Goal: Navigation & Orientation: Find specific page/section

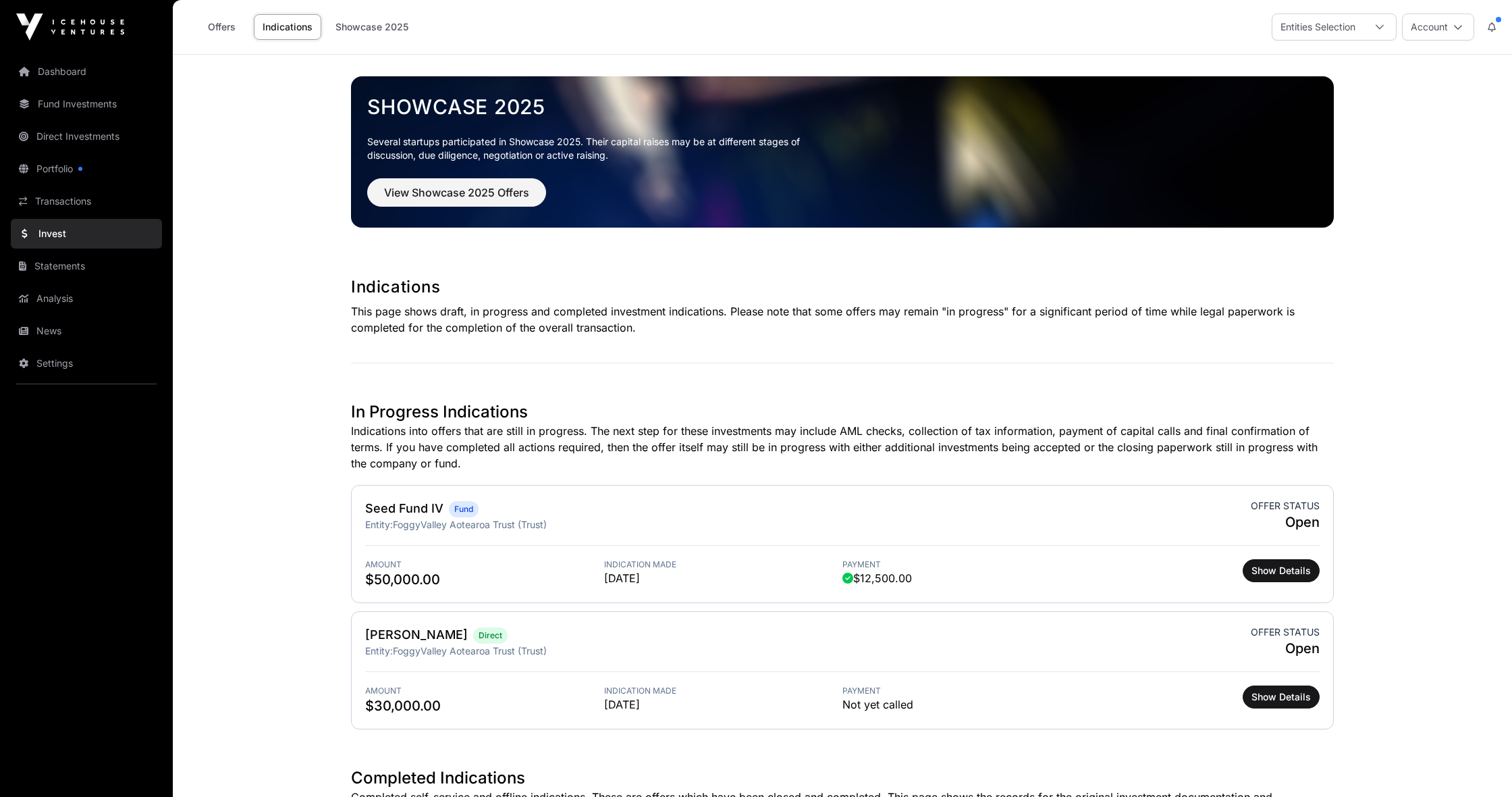
click at [287, 26] on link "Indications" at bounding box center [288, 27] width 68 height 26
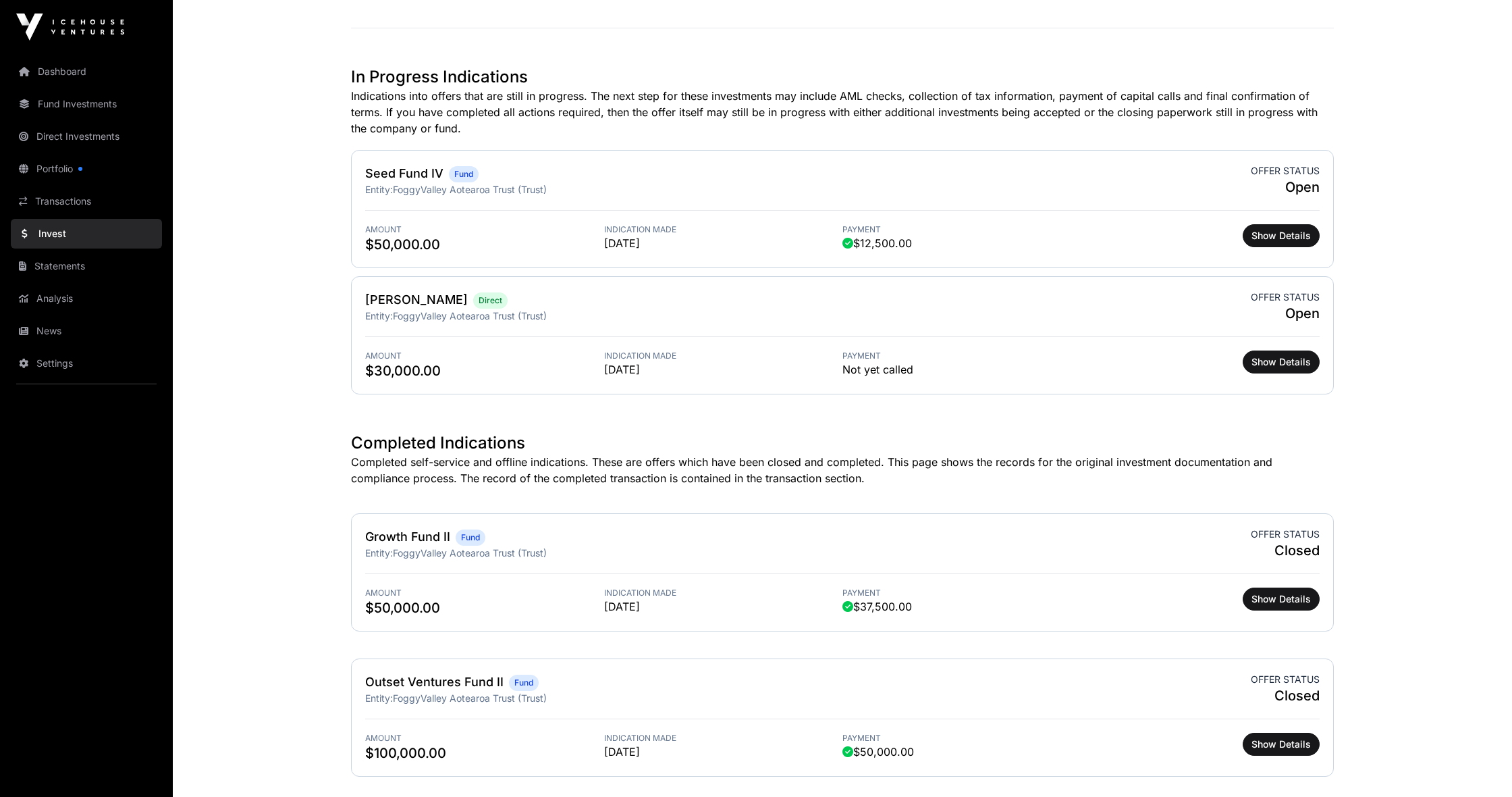
scroll to position [339, 0]
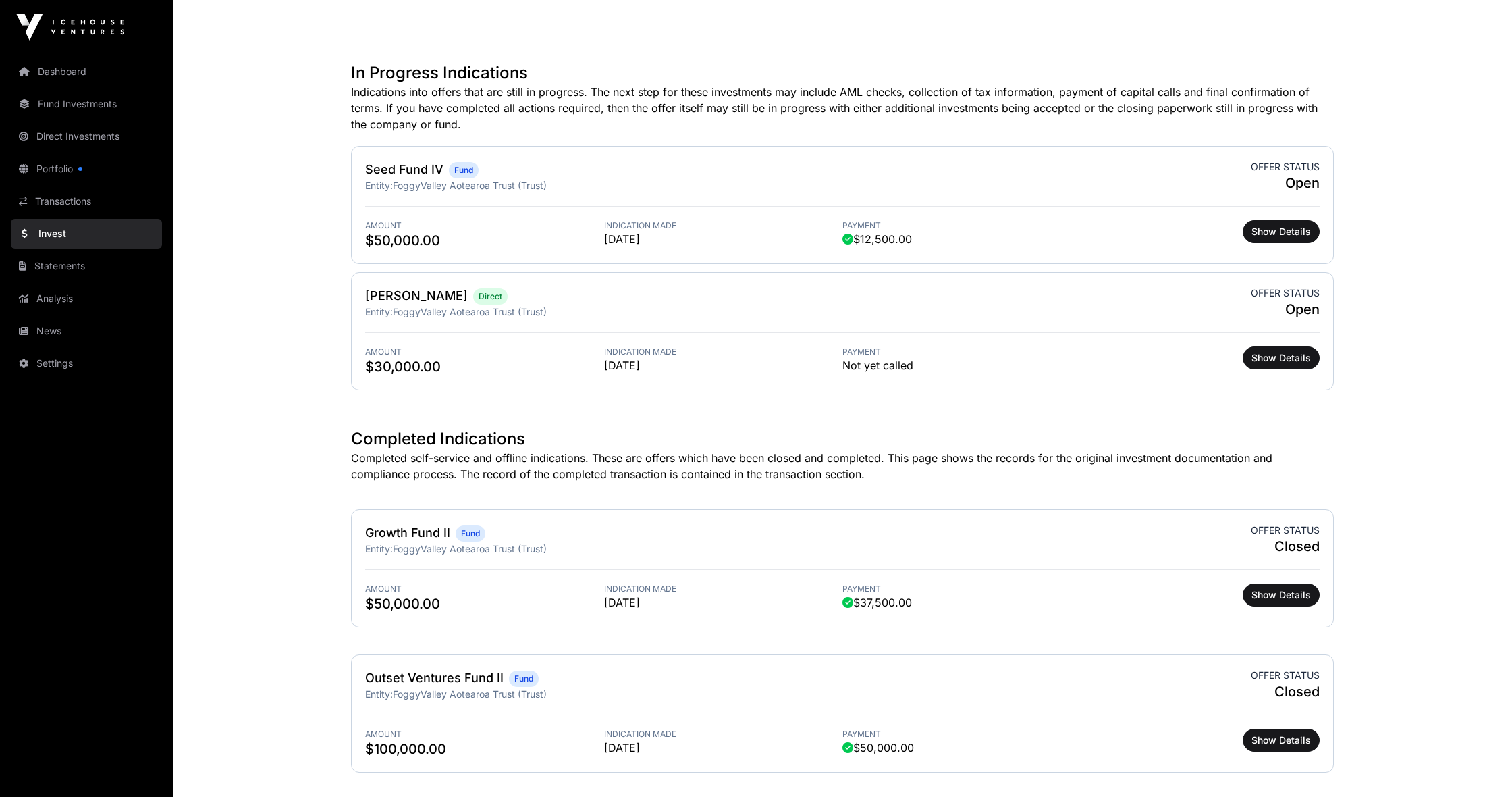
click at [1289, 357] on span "Show Details" at bounding box center [1281, 358] width 60 height 13
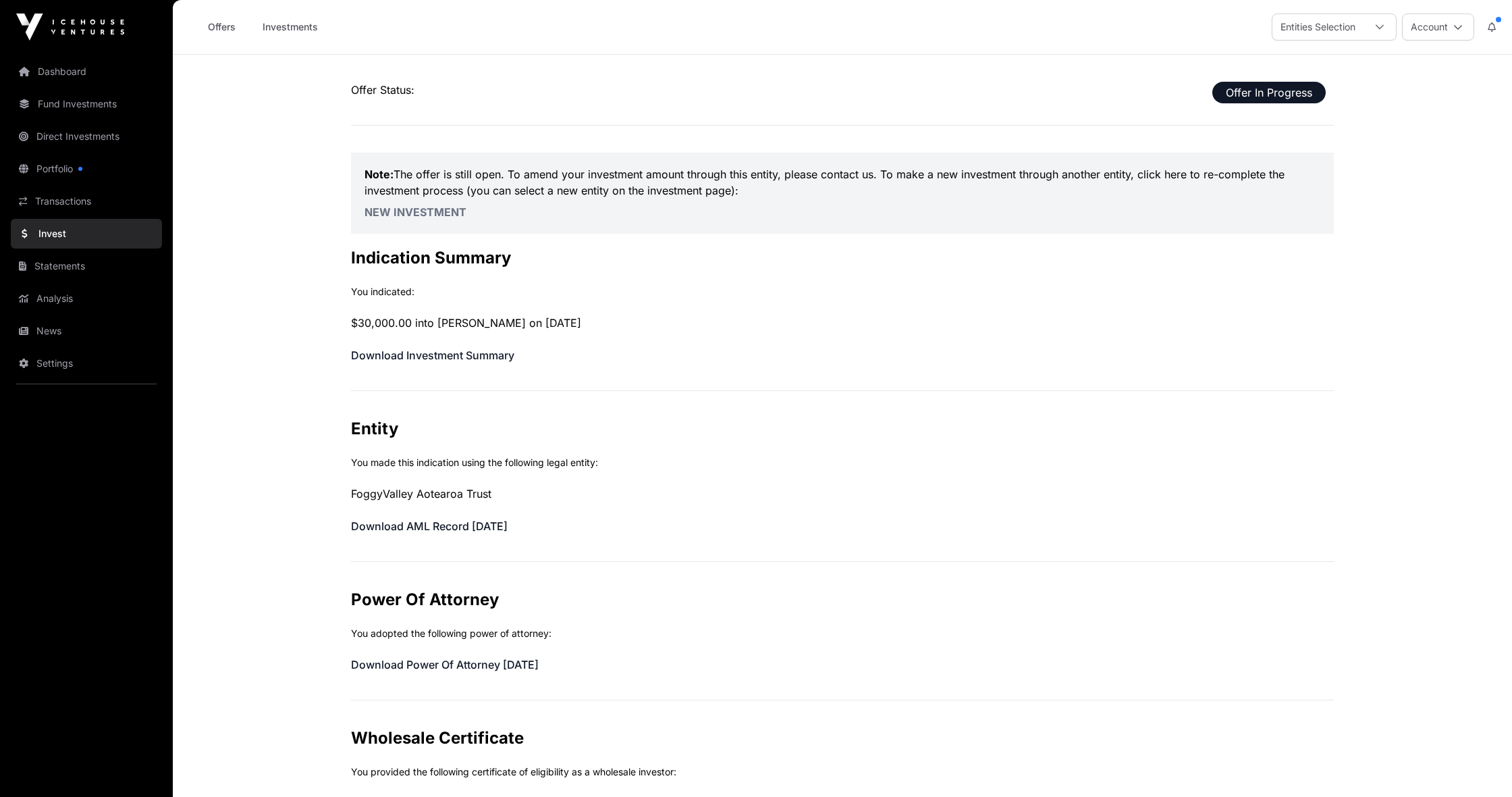
click at [55, 72] on link "Dashboard" at bounding box center [86, 72] width 151 height 30
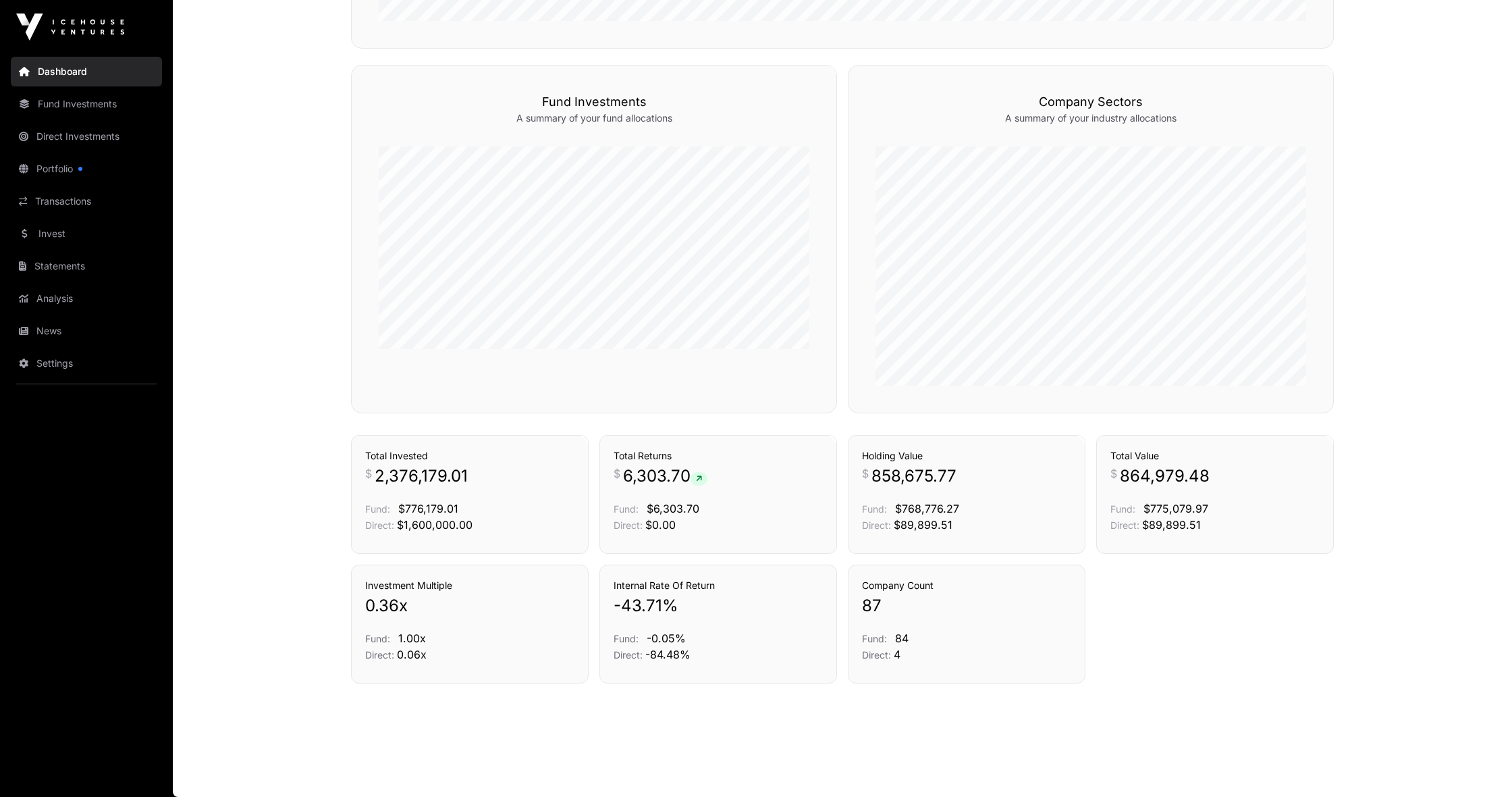
scroll to position [798, 0]
click at [83, 364] on link "Settings" at bounding box center [86, 363] width 151 height 30
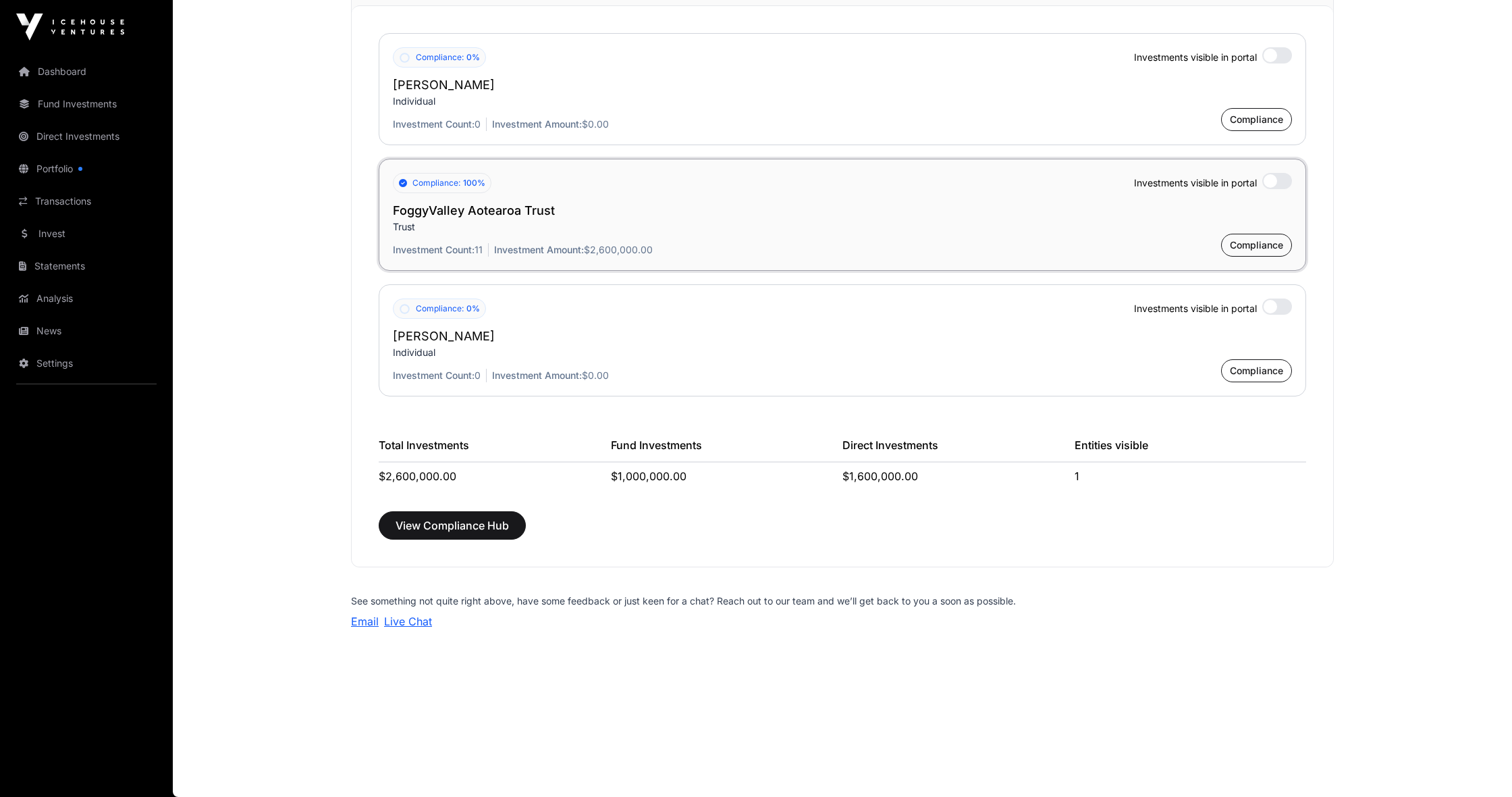
scroll to position [1079, 0]
click at [85, 71] on link "Dashboard" at bounding box center [86, 72] width 151 height 30
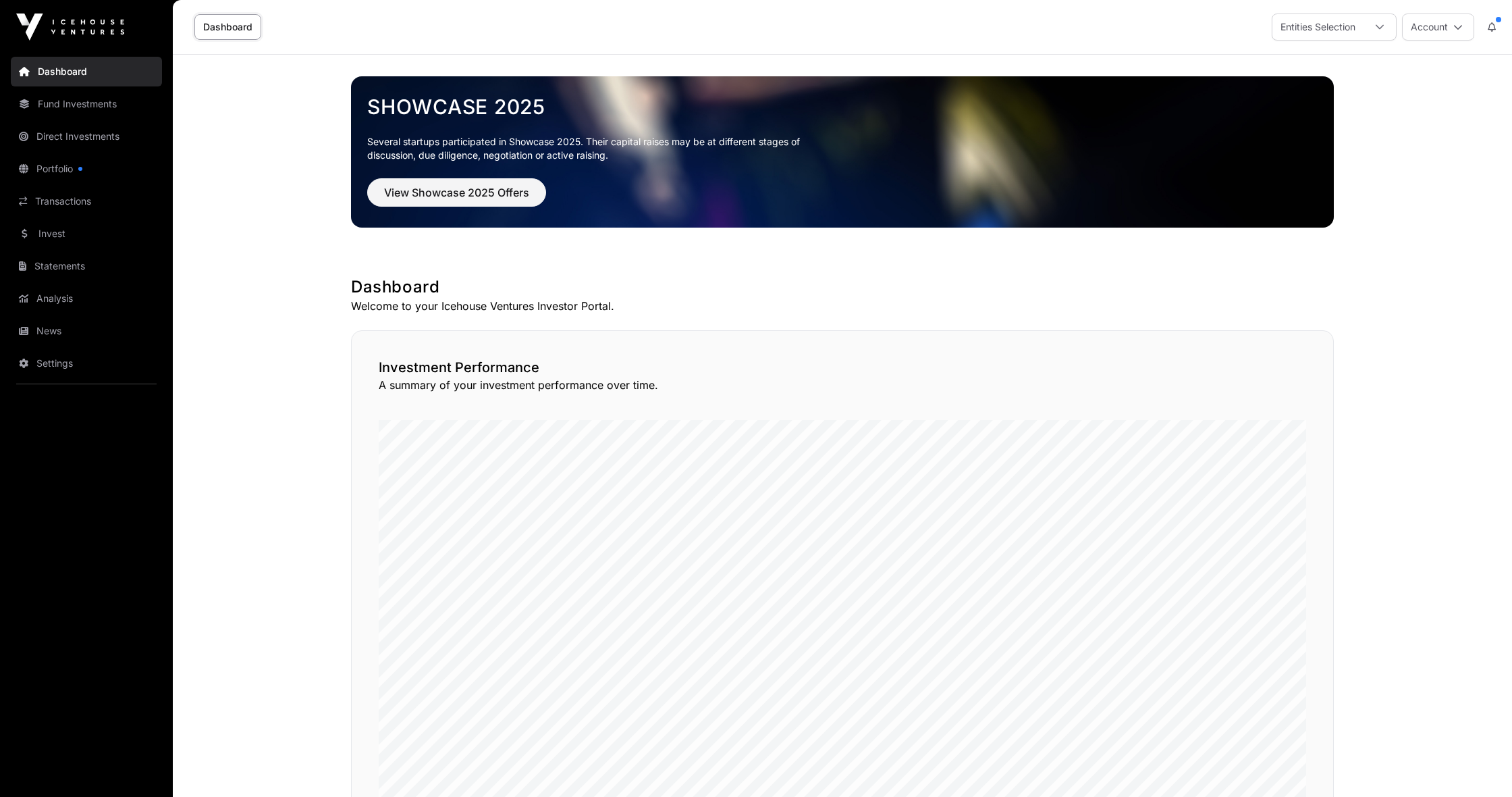
click at [112, 109] on link "Fund Investments" at bounding box center [86, 104] width 151 height 30
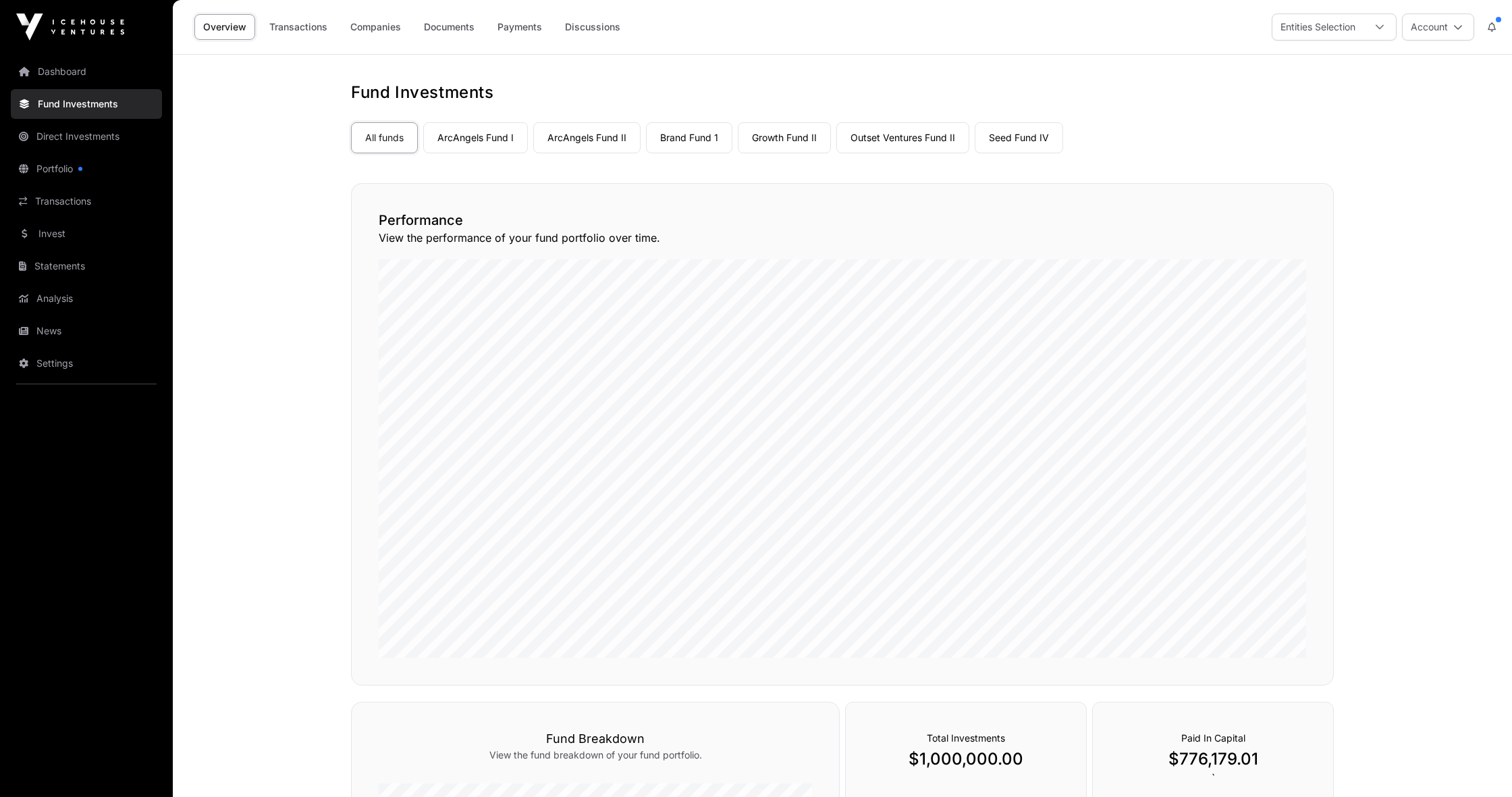
click at [106, 137] on link "Direct Investments" at bounding box center [86, 137] width 151 height 30
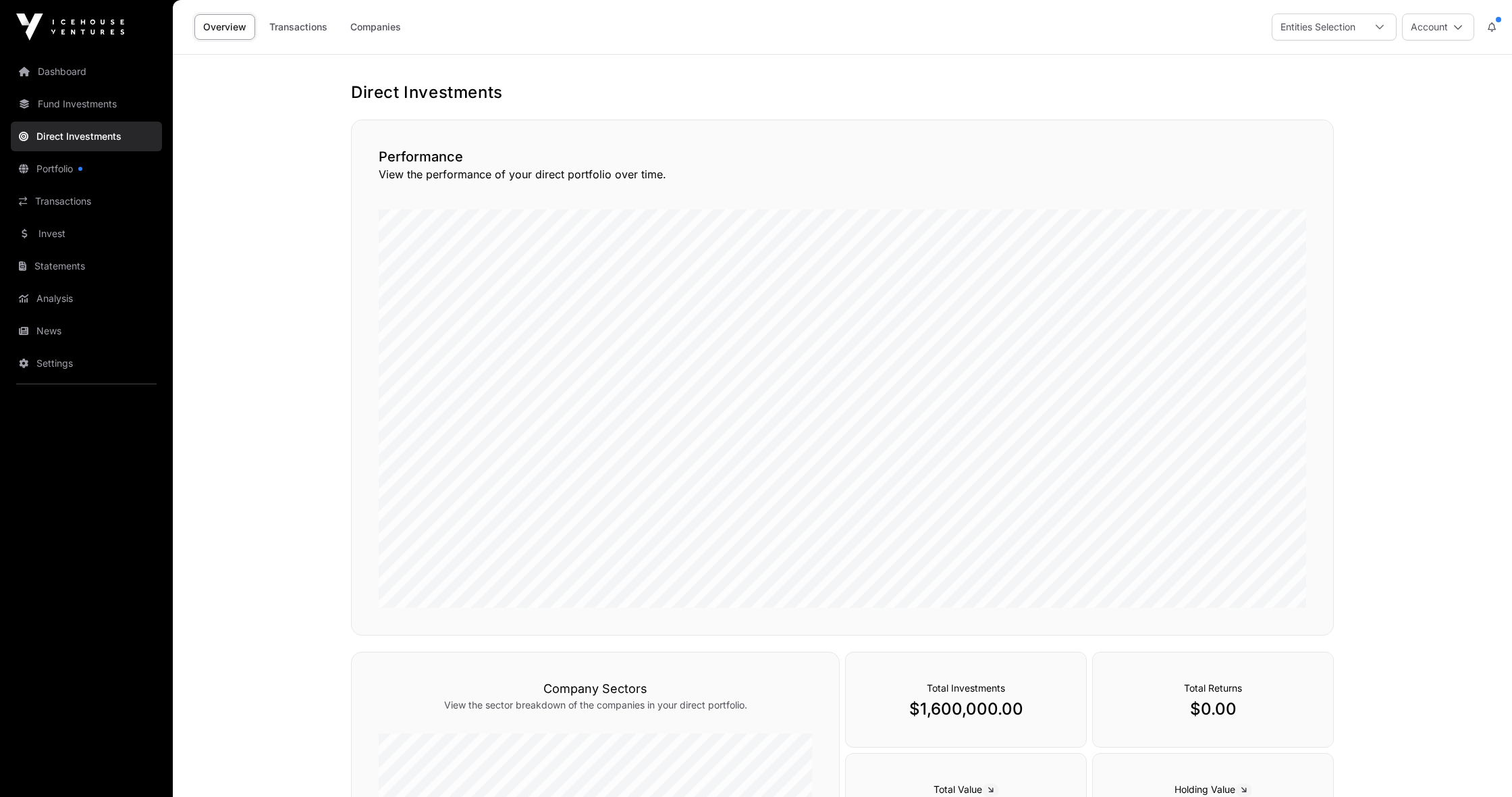
click at [319, 28] on link "Transactions" at bounding box center [298, 27] width 76 height 26
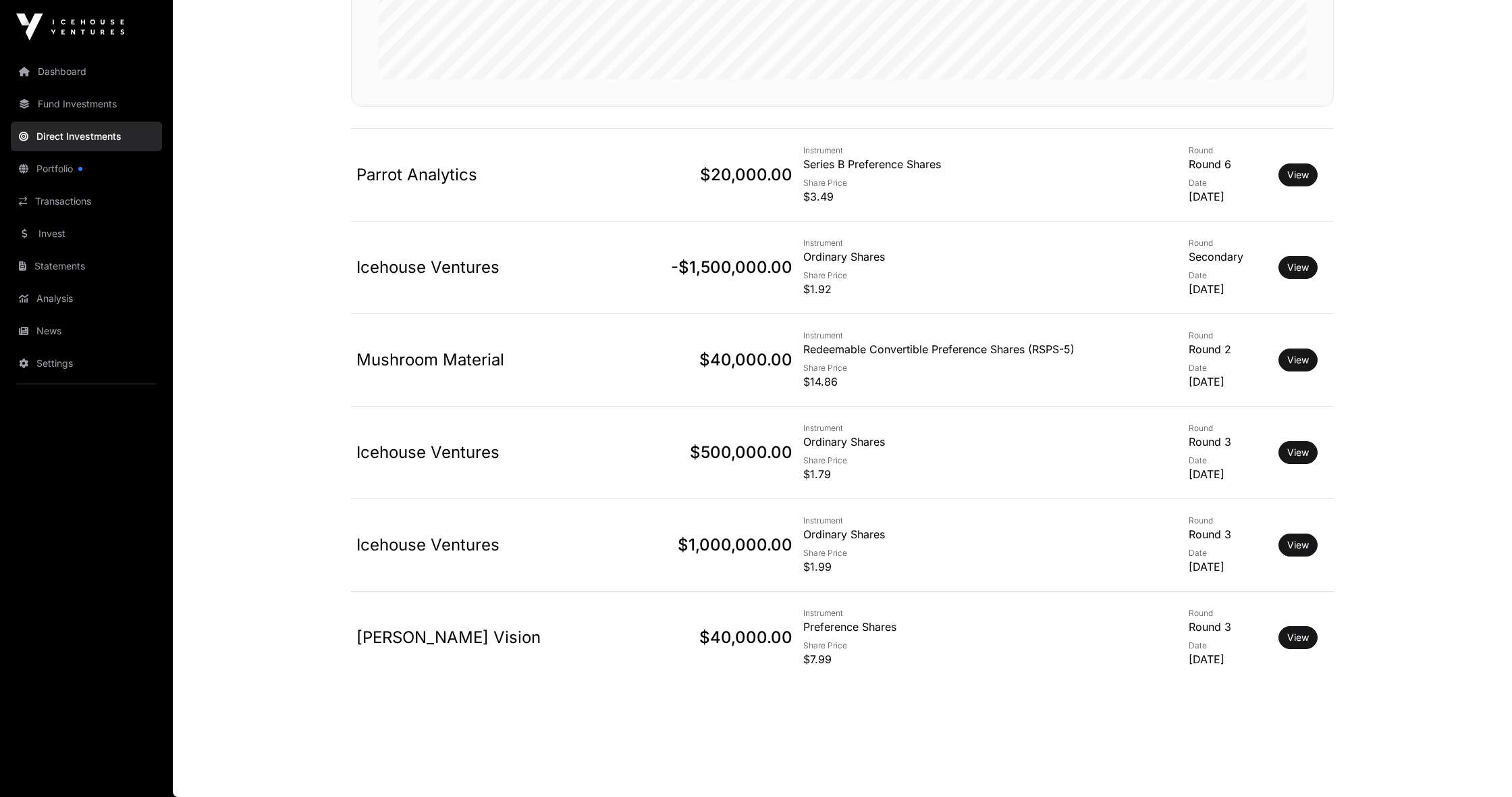
scroll to position [515, 0]
click at [94, 86] on nav "Dashboard Fund Investments Direct Investments Portfolio Transactions Invest Sta…" at bounding box center [86, 420] width 173 height 732
click at [93, 73] on link "Dashboard" at bounding box center [86, 72] width 151 height 30
